Goal: Entertainment & Leisure: Consume media (video, audio)

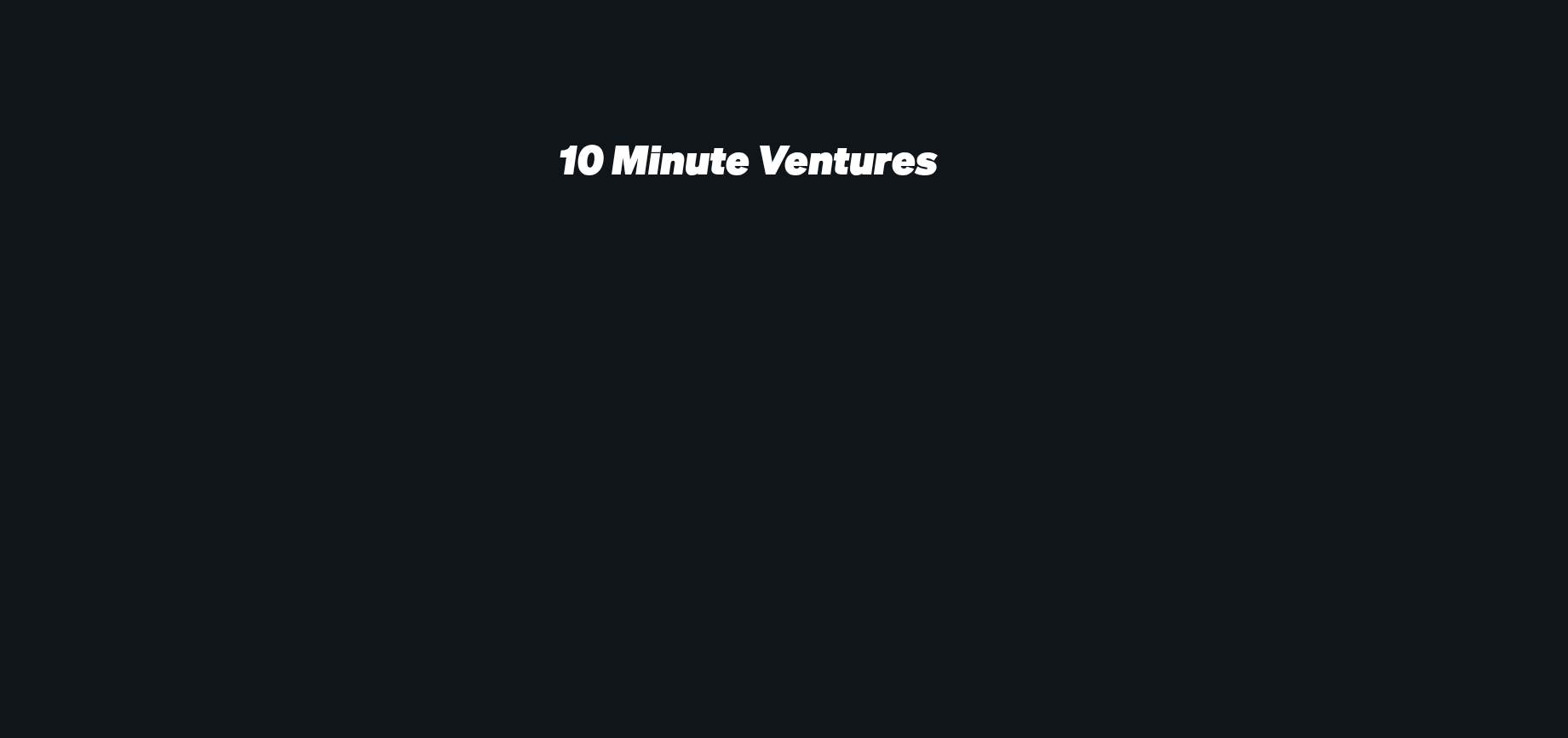
scroll to position [116, 0]
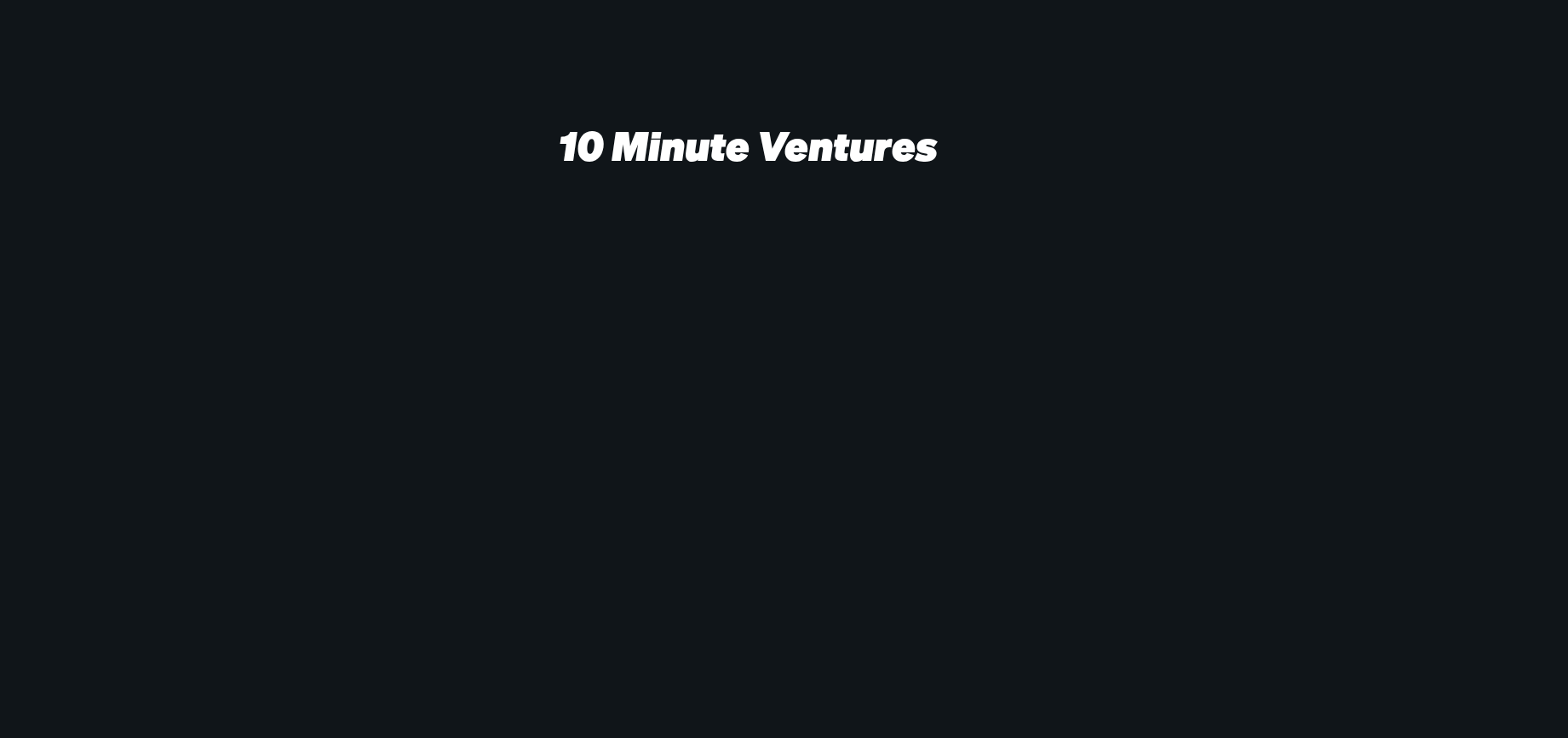
drag, startPoint x: 818, startPoint y: 249, endPoint x: 815, endPoint y: 221, distance: 28.2
click at [817, 248] on video at bounding box center [698, 476] width 2664 height 1185
click at [741, 137] on p "10 Minute Ventures" at bounding box center [748, 145] width 378 height 49
click at [709, 150] on p "10 Minute Ventures" at bounding box center [748, 145] width 378 height 49
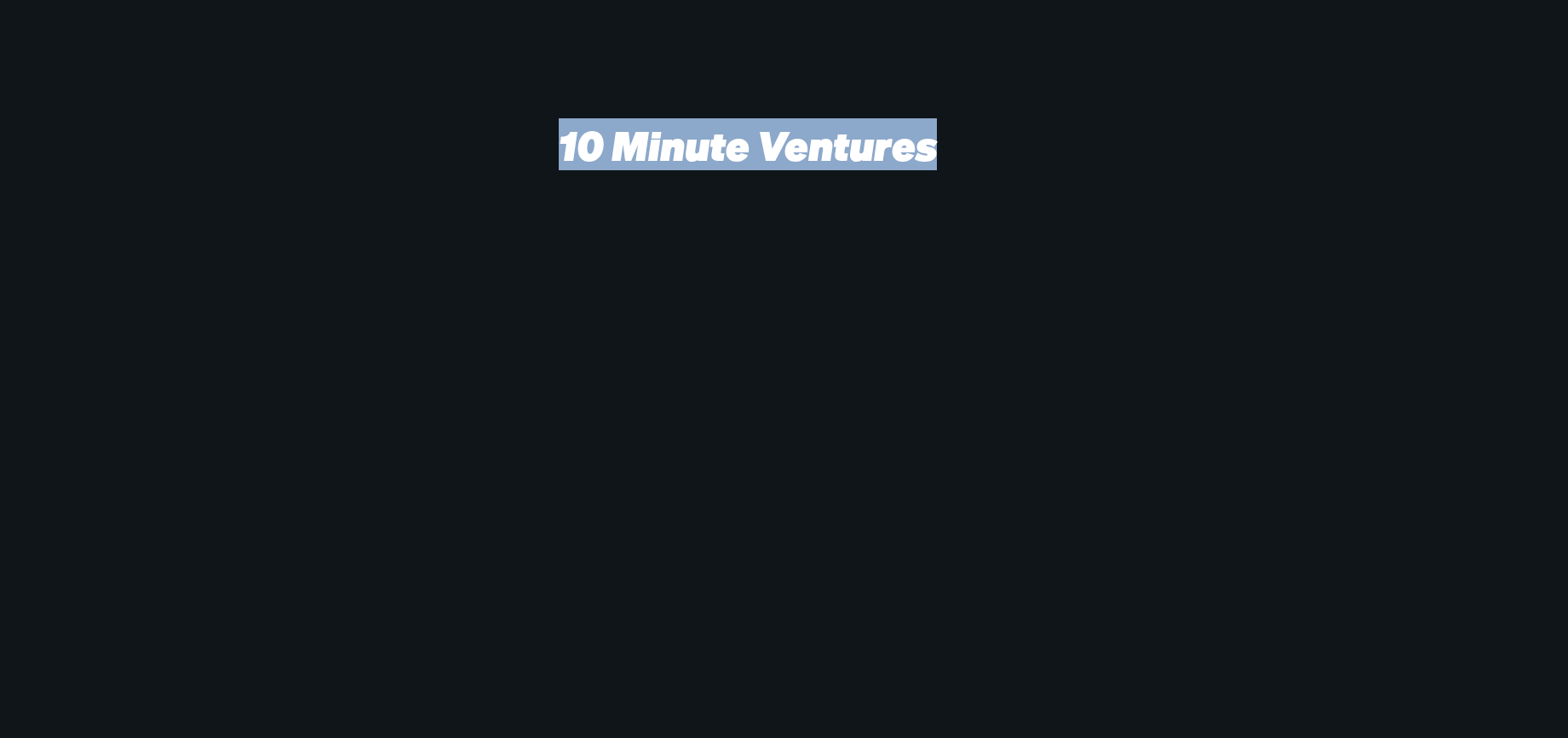
drag, startPoint x: 709, startPoint y: 150, endPoint x: 706, endPoint y: 162, distance: 12.4
click at [706, 162] on p "10 Minute Ventures" at bounding box center [748, 145] width 378 height 49
drag, startPoint x: 715, startPoint y: 256, endPoint x: 732, endPoint y: 285, distance: 33.6
click at [717, 273] on video at bounding box center [698, 476] width 2664 height 1185
click at [732, 291] on video at bounding box center [698, 476] width 2664 height 1185
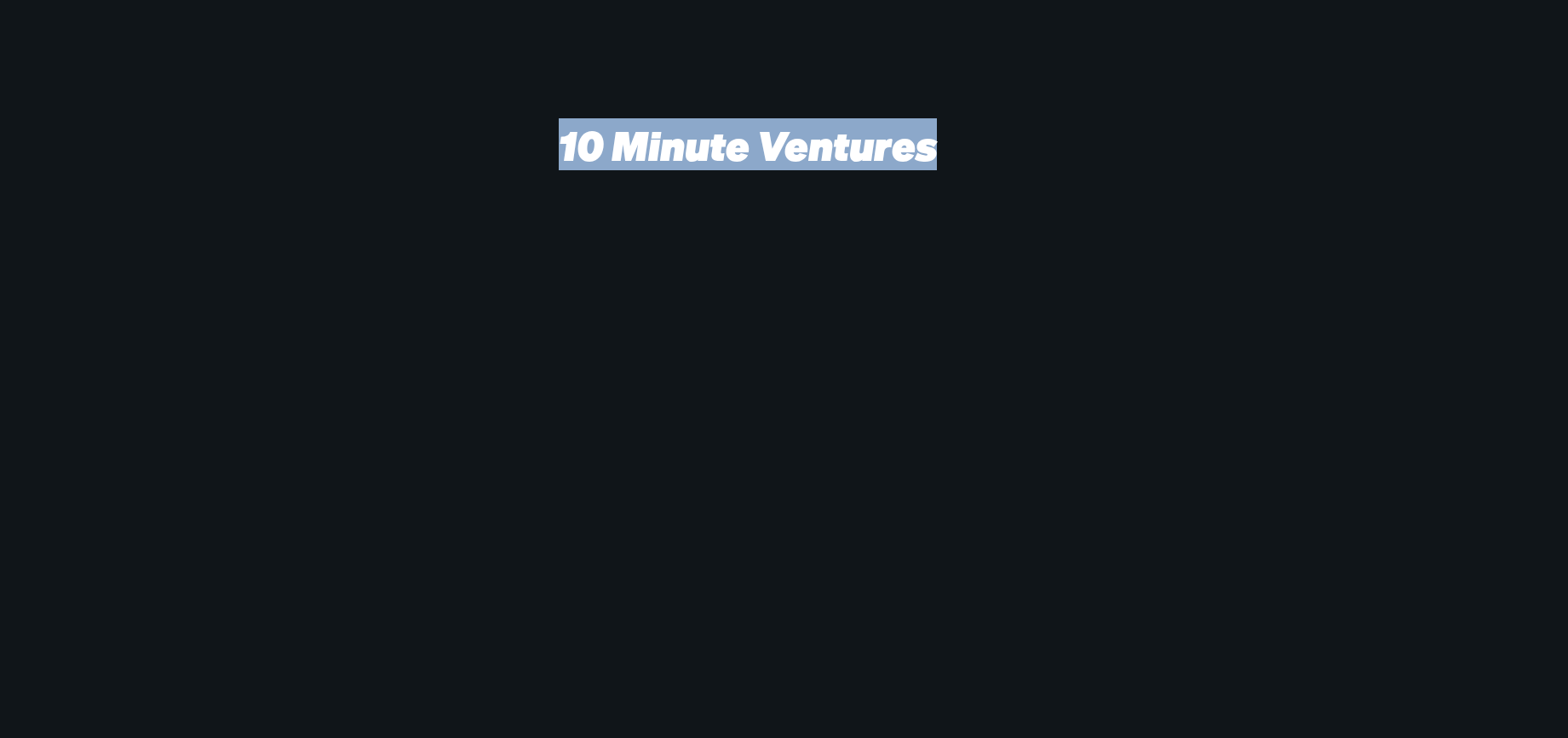
click at [741, 306] on video at bounding box center [698, 476] width 2664 height 1185
drag, startPoint x: 742, startPoint y: 305, endPoint x: 705, endPoint y: 315, distance: 38.3
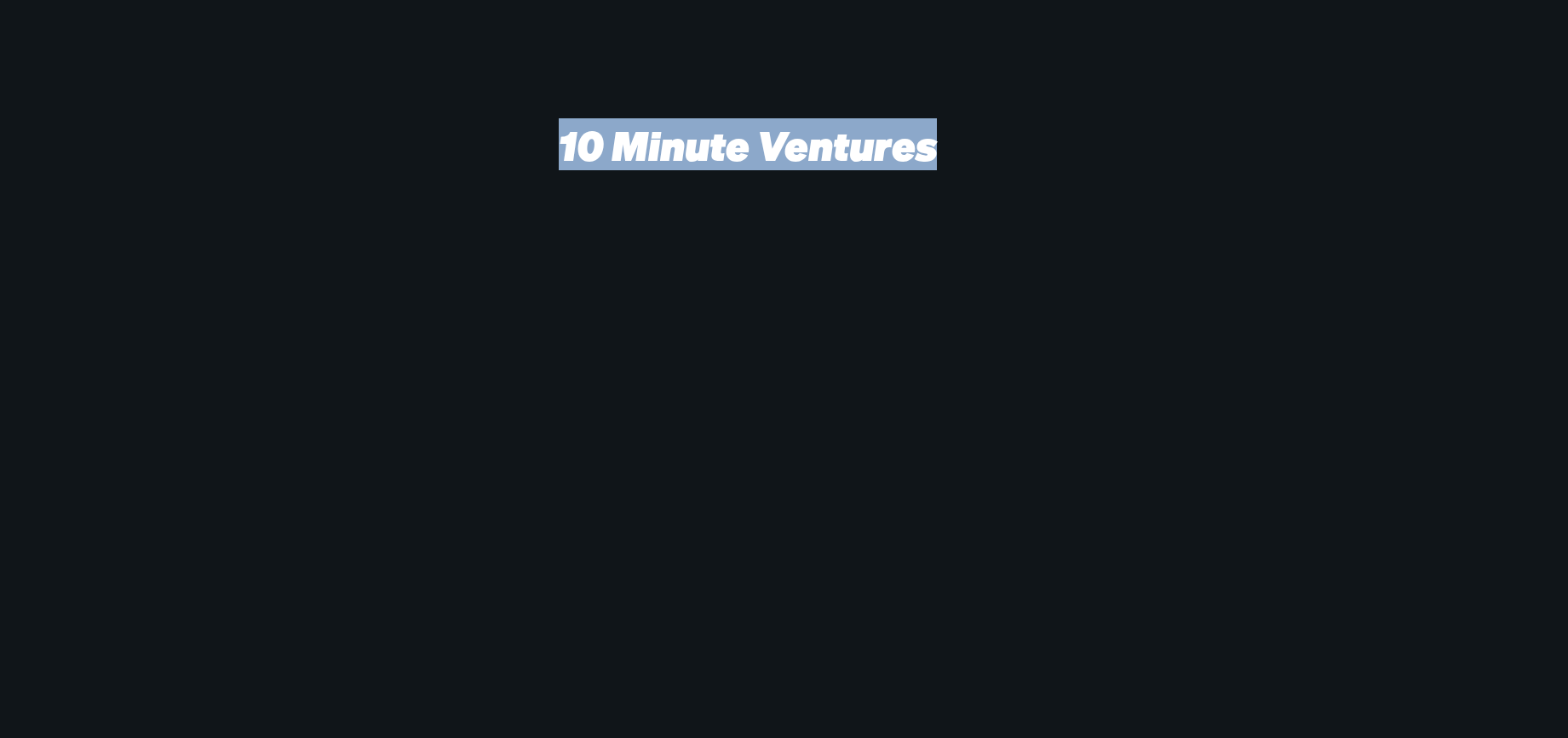
click at [732, 307] on video at bounding box center [698, 476] width 2664 height 1185
click at [505, 314] on video at bounding box center [698, 476] width 2664 height 1185
drag, startPoint x: 464, startPoint y: 317, endPoint x: 425, endPoint y: 321, distance: 39.2
click at [452, 320] on video at bounding box center [698, 476] width 2664 height 1185
click at [368, 315] on video at bounding box center [698, 476] width 2664 height 1185
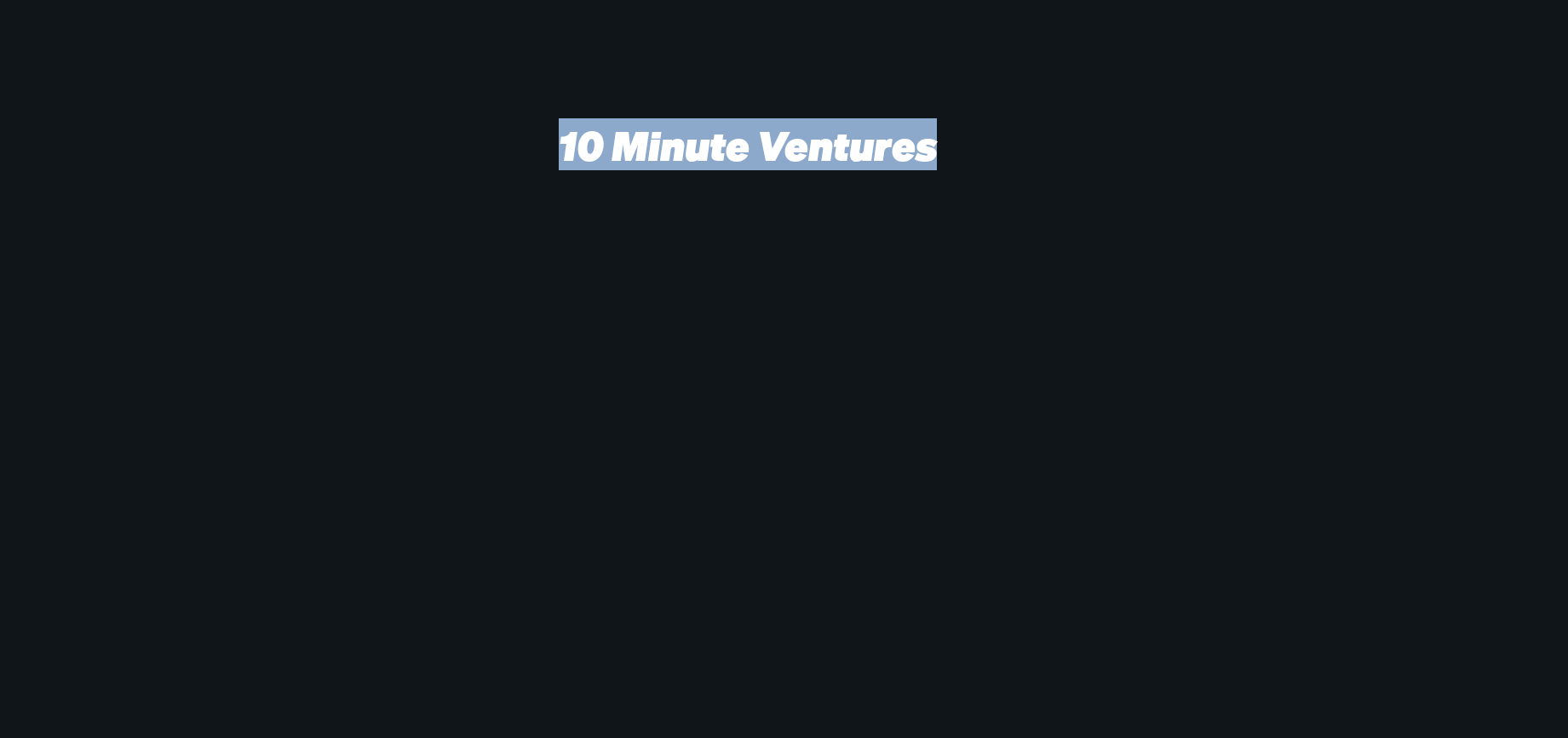
drag, startPoint x: 343, startPoint y: 313, endPoint x: 325, endPoint y: 325, distance: 21.6
click at [325, 325] on video at bounding box center [698, 476] width 2664 height 1185
click at [330, 322] on video at bounding box center [698, 476] width 2664 height 1185
click at [341, 322] on video at bounding box center [698, 476] width 2664 height 1185
drag, startPoint x: 431, startPoint y: 312, endPoint x: 577, endPoint y: 303, distance: 146.3
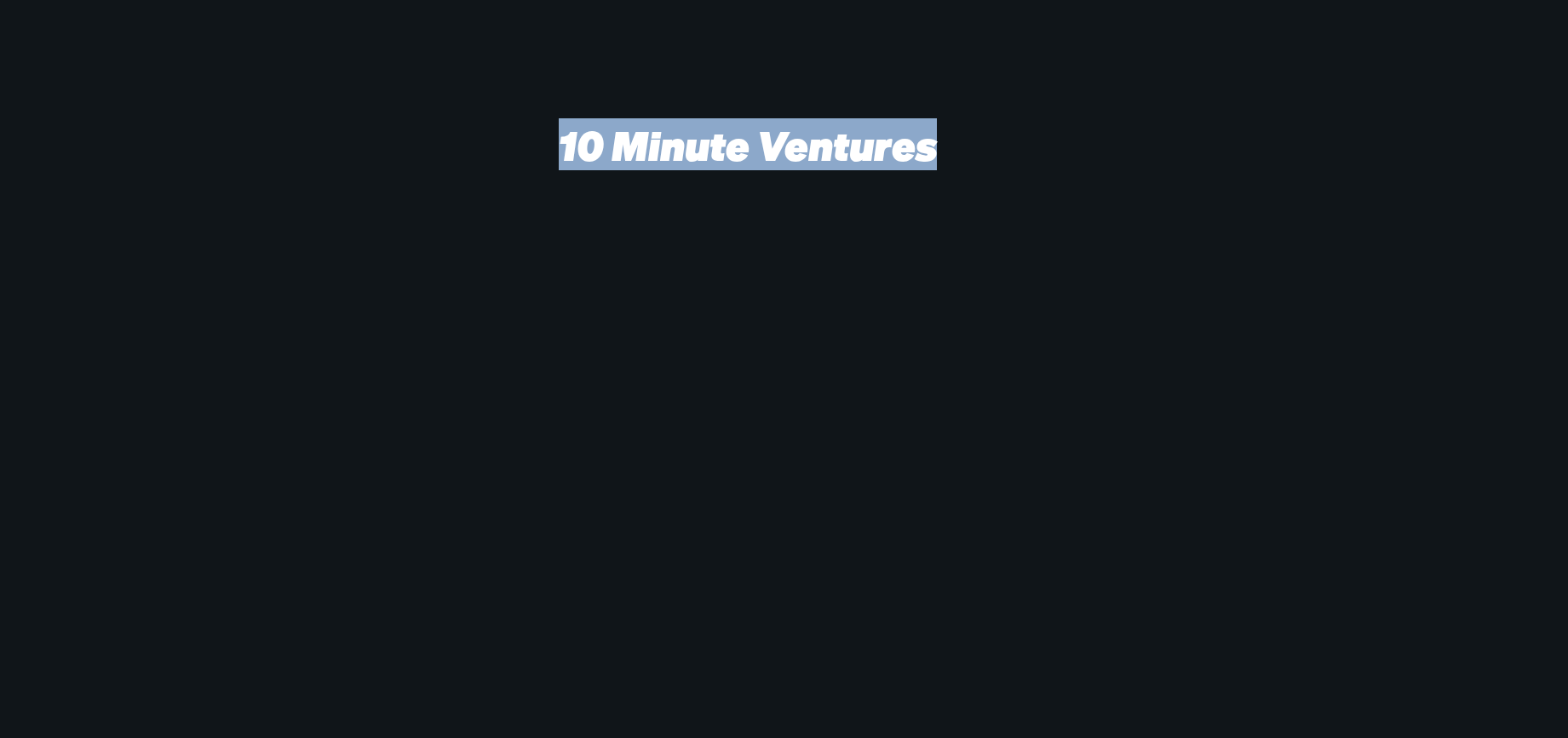
click at [432, 312] on video at bounding box center [698, 476] width 2664 height 1185
click at [708, 295] on video at bounding box center [698, 476] width 2664 height 1185
drag, startPoint x: 708, startPoint y: 299, endPoint x: 695, endPoint y: 279, distance: 23.9
click at [695, 279] on video at bounding box center [698, 476] width 2664 height 1185
click at [694, 279] on video at bounding box center [698, 476] width 2664 height 1185
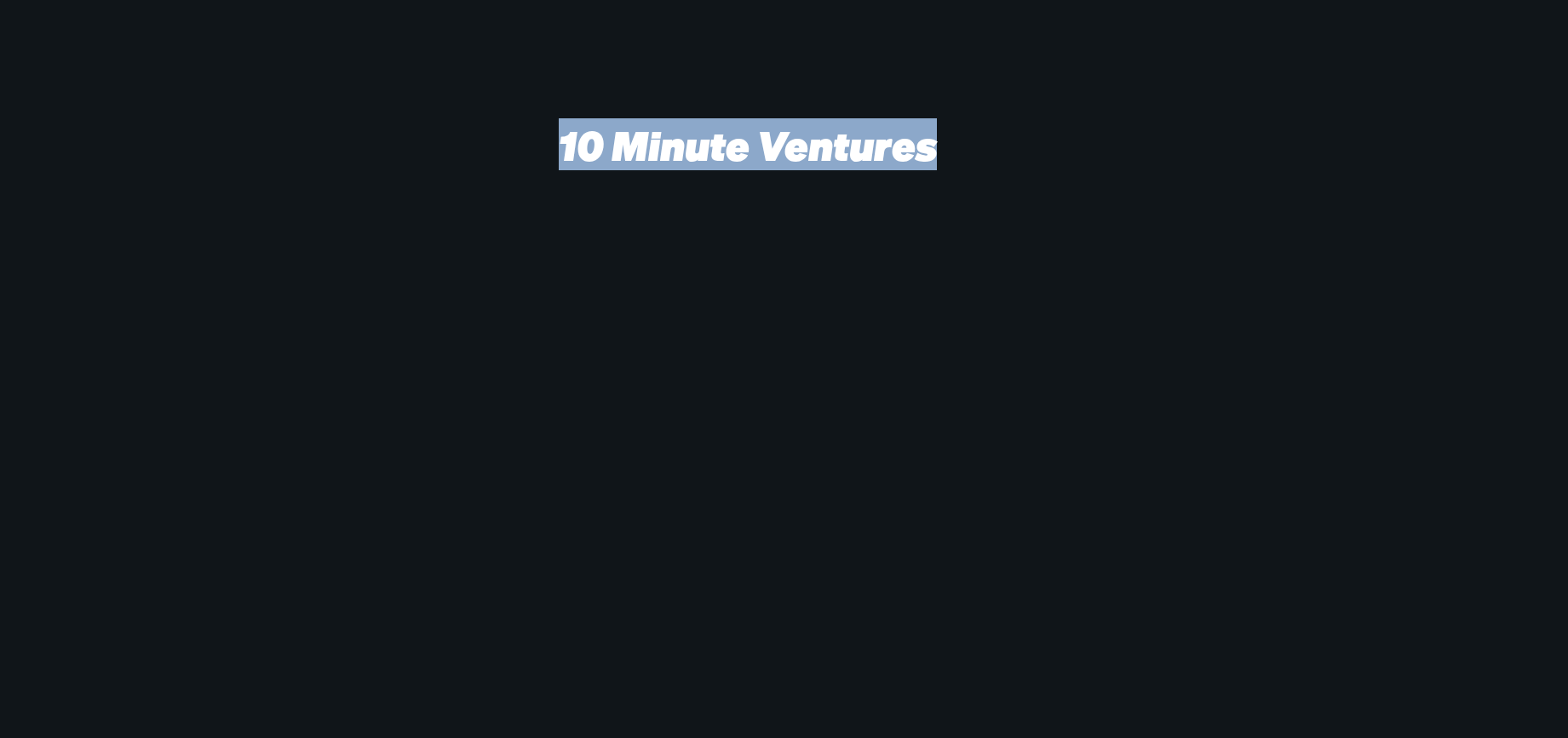
click at [686, 411] on video at bounding box center [698, 476] width 2664 height 1185
click at [681, 408] on video at bounding box center [698, 476] width 2664 height 1185
click at [681, 409] on video at bounding box center [698, 476] width 2664 height 1185
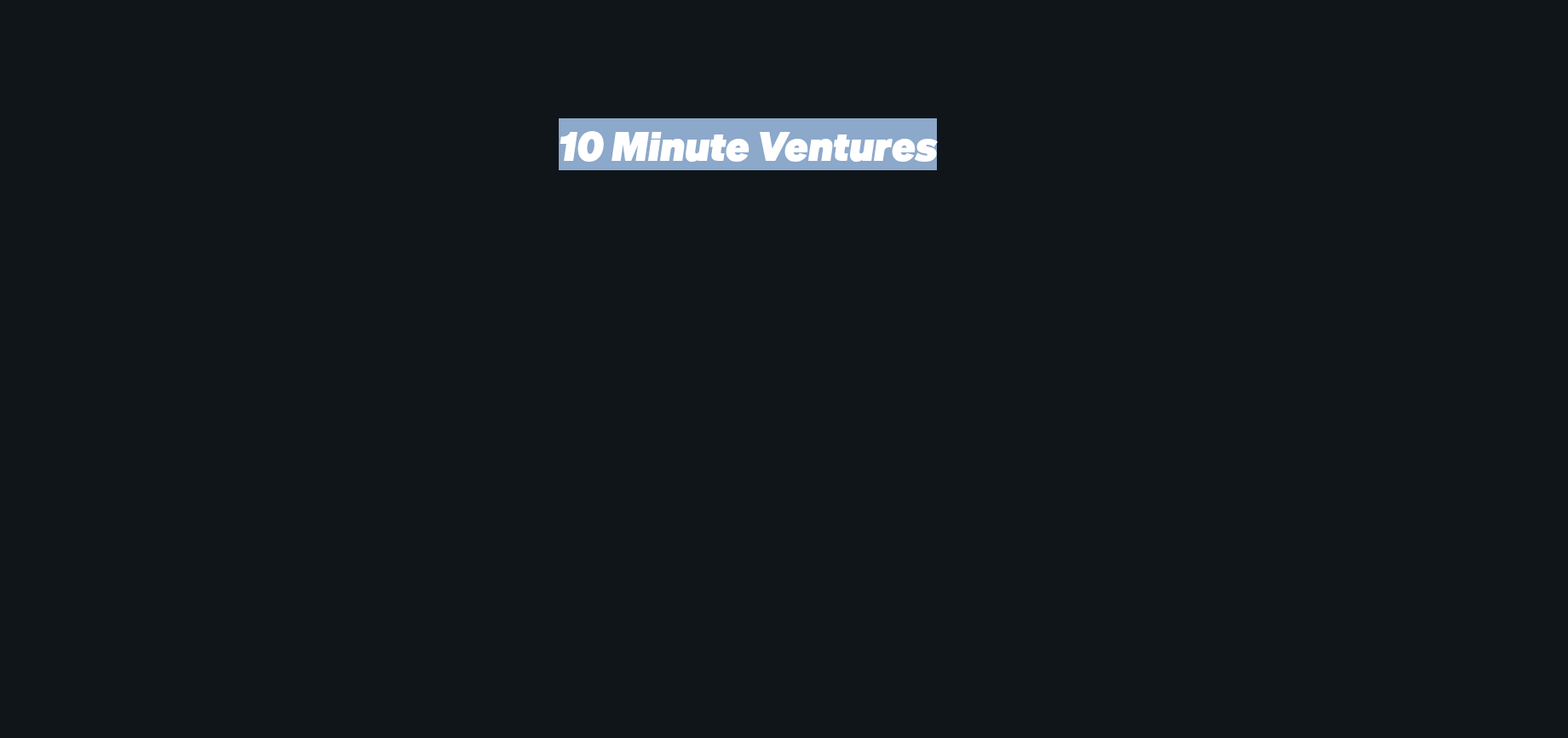
click at [681, 409] on video at bounding box center [698, 476] width 2664 height 1185
click at [683, 411] on video at bounding box center [698, 476] width 2664 height 1185
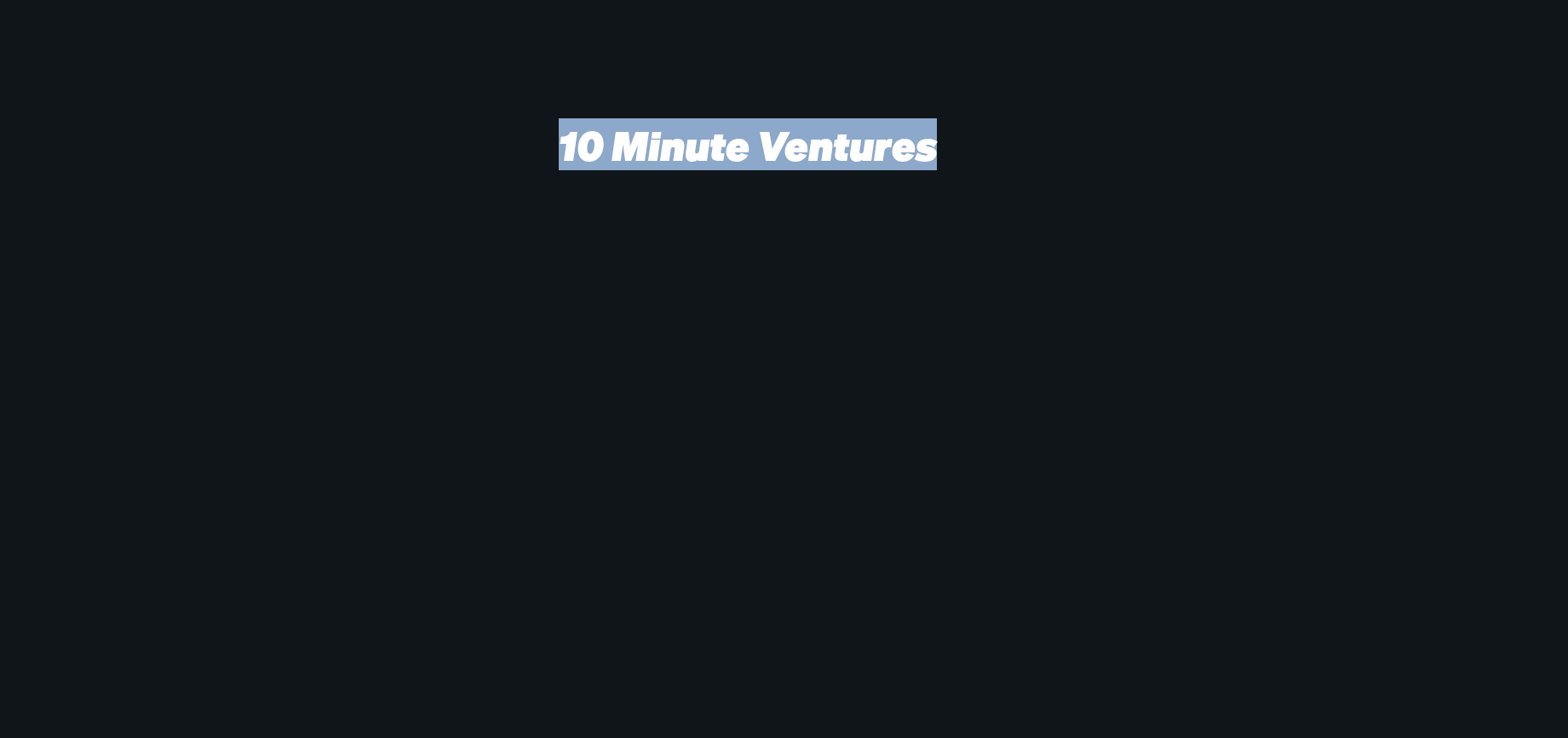
click at [683, 411] on video at bounding box center [698, 476] width 2664 height 1185
drag, startPoint x: 683, startPoint y: 411, endPoint x: 683, endPoint y: 475, distance: 64.0
click at [688, 456] on video at bounding box center [698, 476] width 2664 height 1185
click at [683, 475] on video at bounding box center [698, 476] width 2664 height 1185
